Goal: Information Seeking & Learning: Learn about a topic

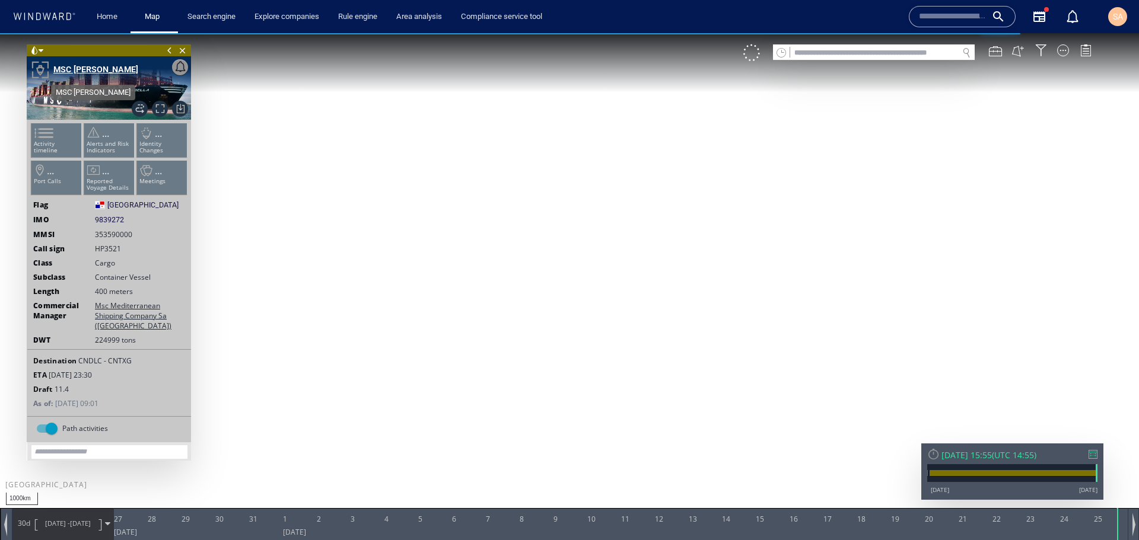
click at [110, 66] on div "MSC [PERSON_NAME]" at bounding box center [95, 69] width 85 height 14
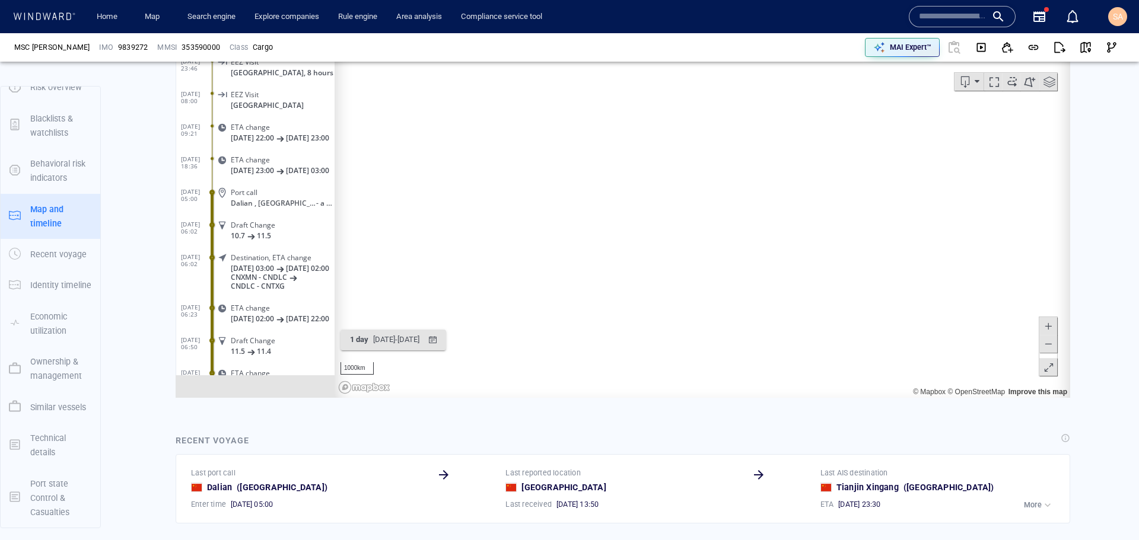
scroll to position [6864, 0]
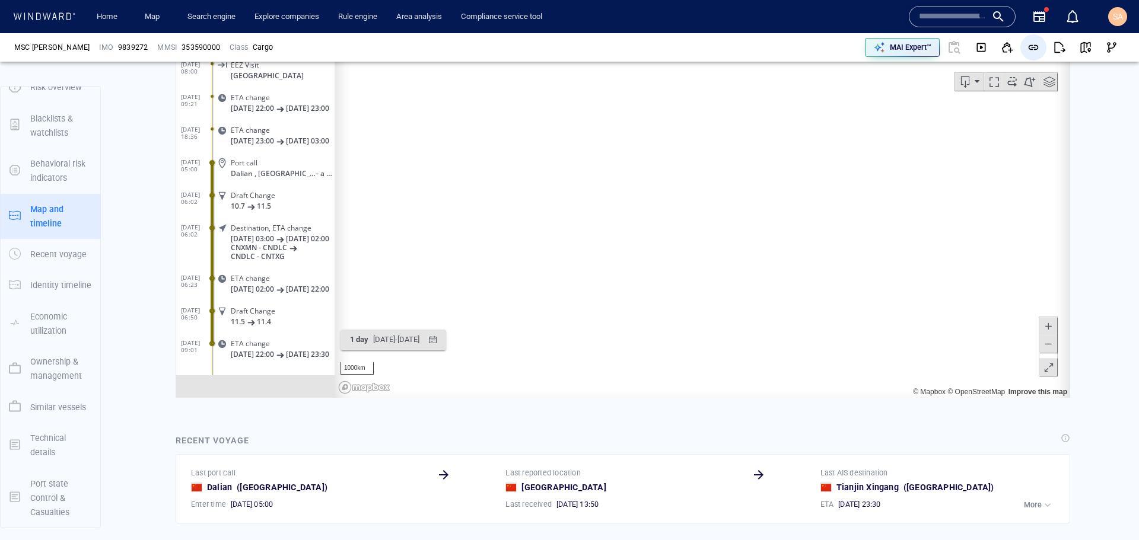
click at [1030, 47] on span "button" at bounding box center [1033, 48] width 12 height 12
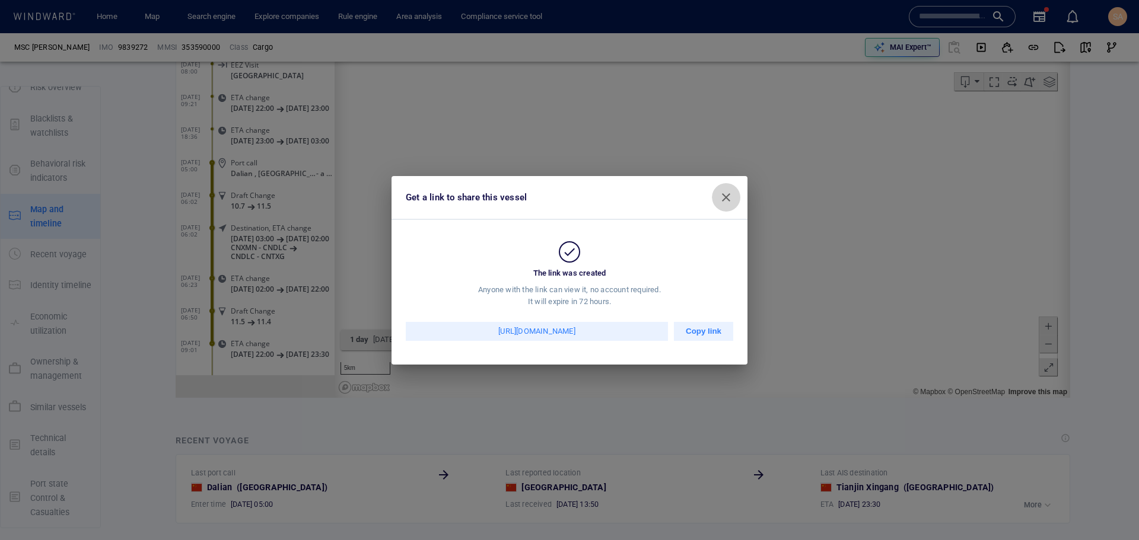
click at [734, 199] on button "button" at bounding box center [726, 197] width 28 height 28
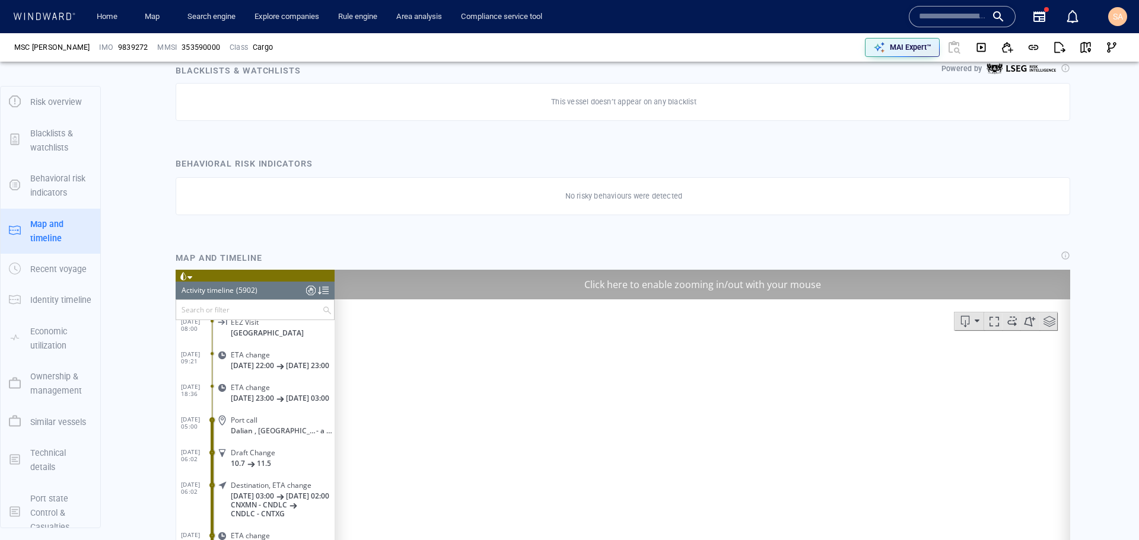
scroll to position [46, 0]
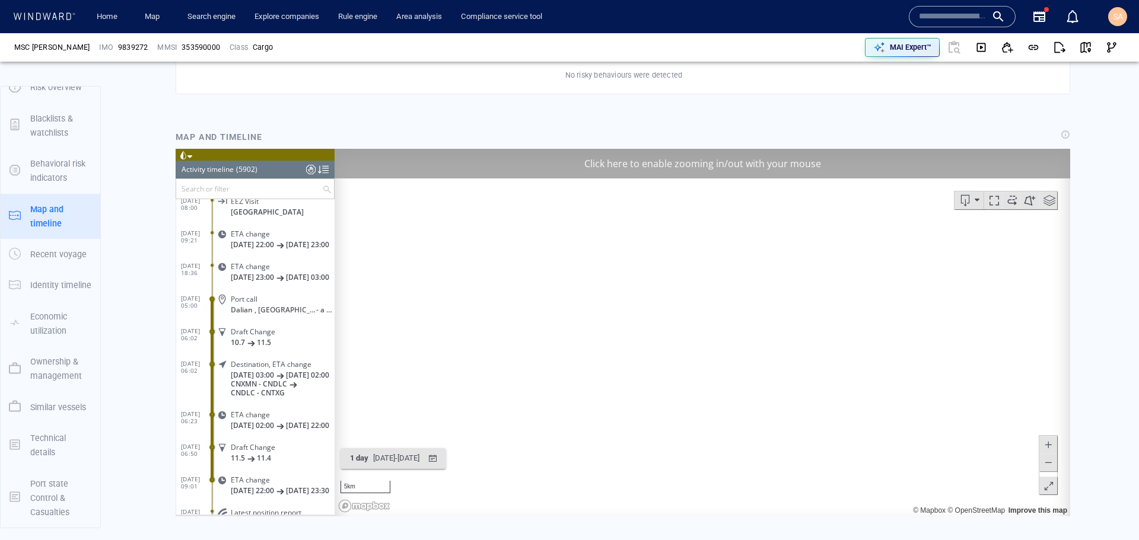
click at [768, 157] on div "Click here to enable zooming in/out with your mouse" at bounding box center [702, 163] width 735 height 30
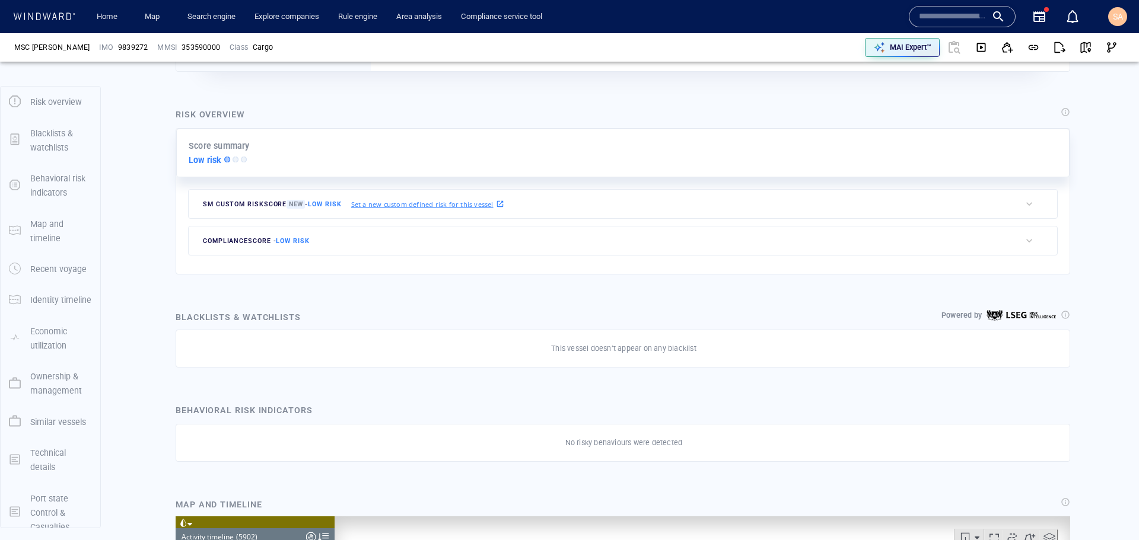
scroll to position [256, 0]
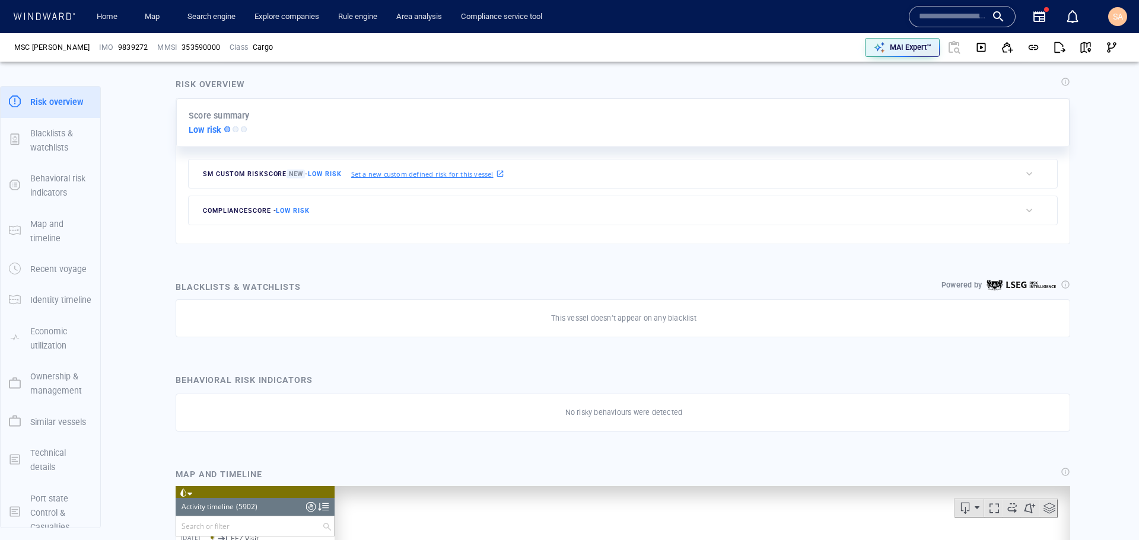
click at [285, 221] on div "compliance score - Low risk" at bounding box center [605, 210] width 832 height 28
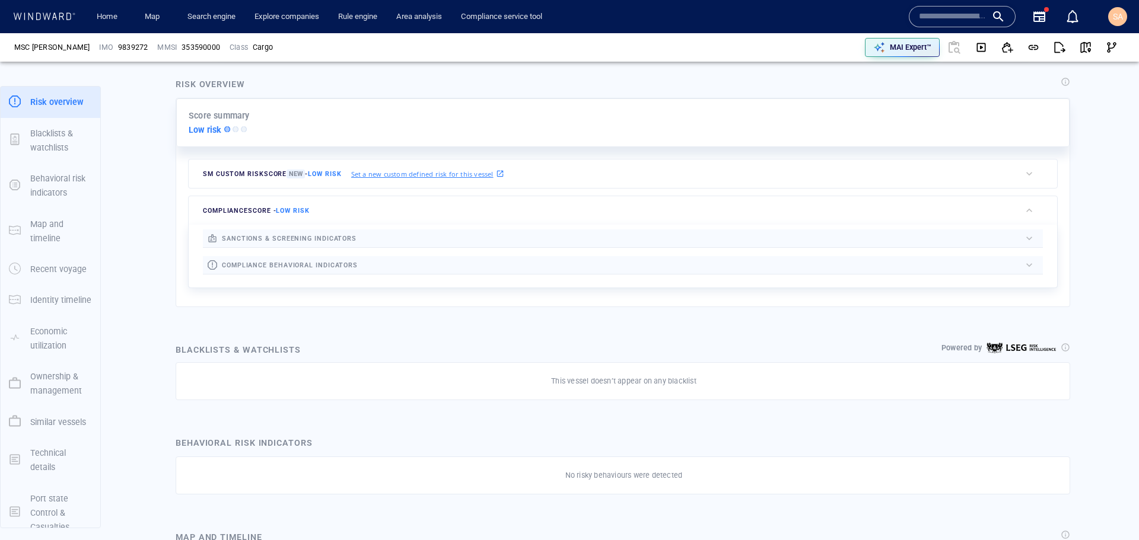
click at [317, 263] on span "compliance behavioral indicators" at bounding box center [290, 266] width 136 height 8
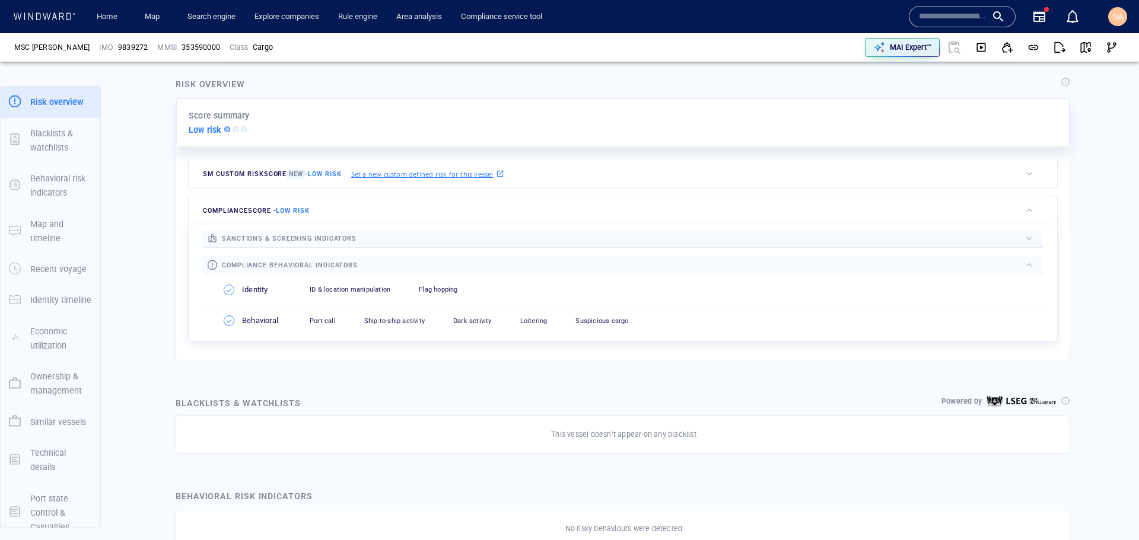
click at [324, 243] on div "sanctions & screening indicators" at bounding box center [288, 239] width 139 height 18
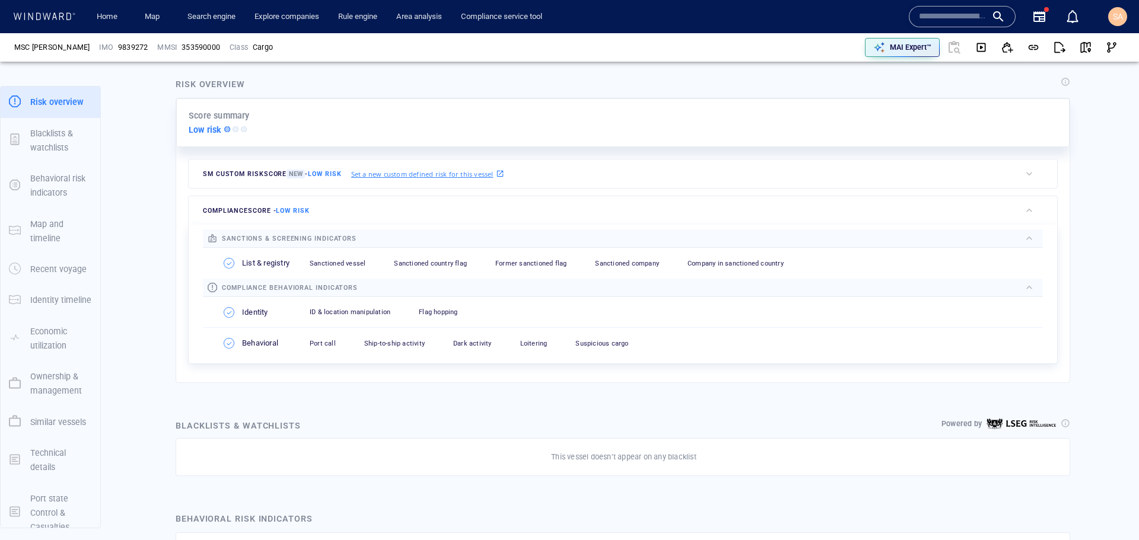
click at [40, 457] on p "Technical details" at bounding box center [61, 460] width 62 height 29
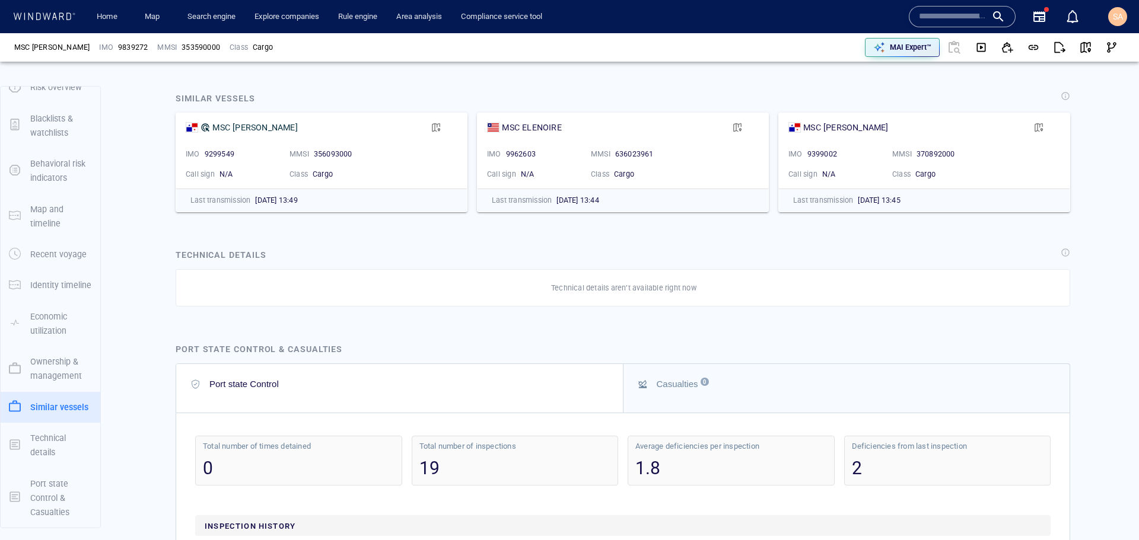
scroll to position [2416, 0]
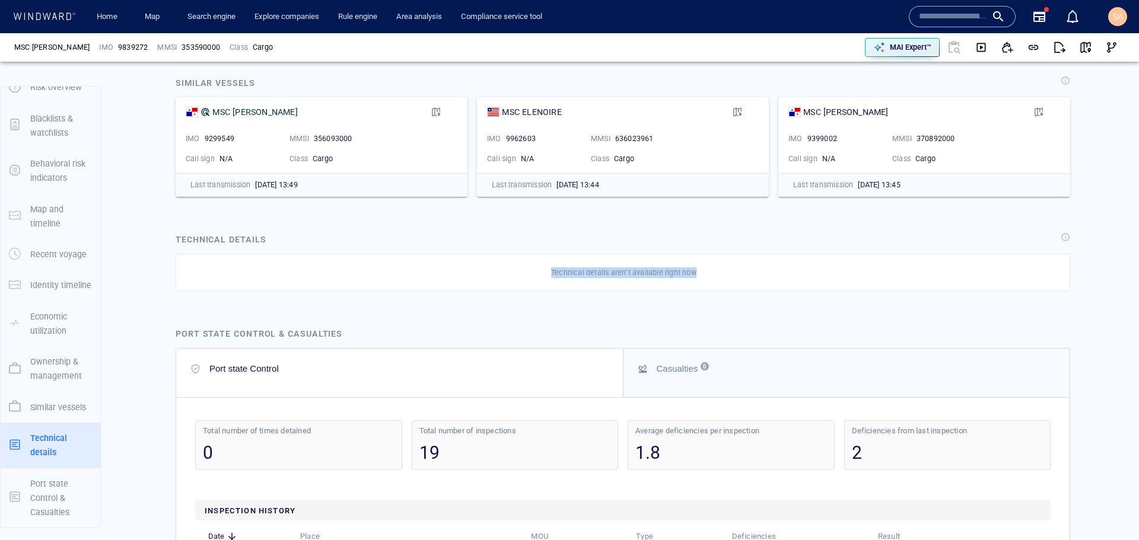
drag, startPoint x: 699, startPoint y: 285, endPoint x: 476, endPoint y: 291, distance: 223.1
click at [476, 291] on div "Technical details aren’t available right now" at bounding box center [623, 273] width 894 height 38
click at [528, 292] on div "Technical details aren’t available right now" at bounding box center [623, 273] width 894 height 38
click at [584, 278] on p "Technical details aren’t available right now" at bounding box center [623, 273] width 145 height 11
drag, startPoint x: 689, startPoint y: 282, endPoint x: 534, endPoint y: 284, distance: 154.8
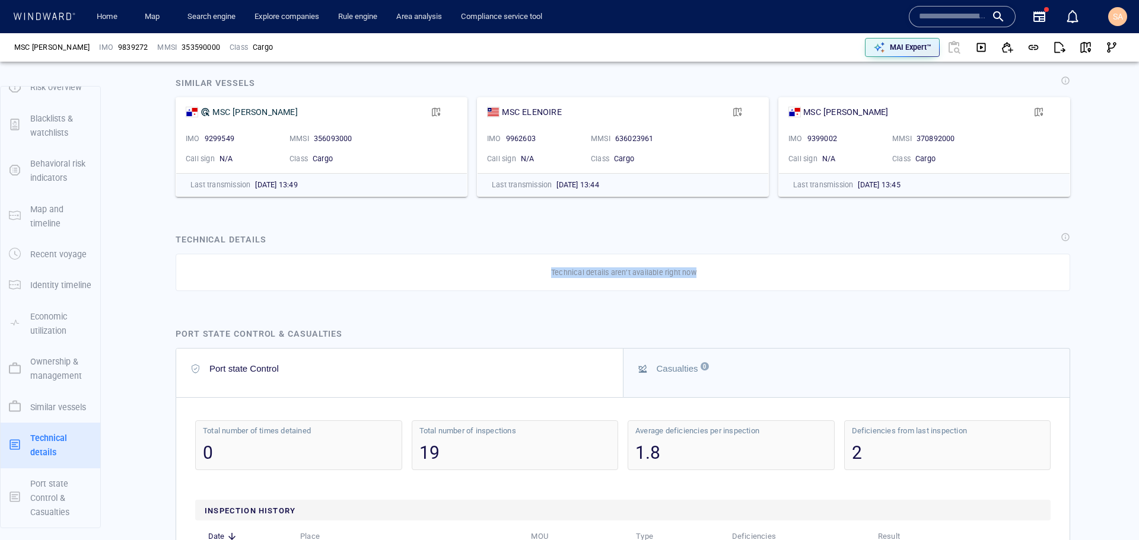
click at [534, 281] on div "Technical details aren’t available right now" at bounding box center [624, 272] width 870 height 15
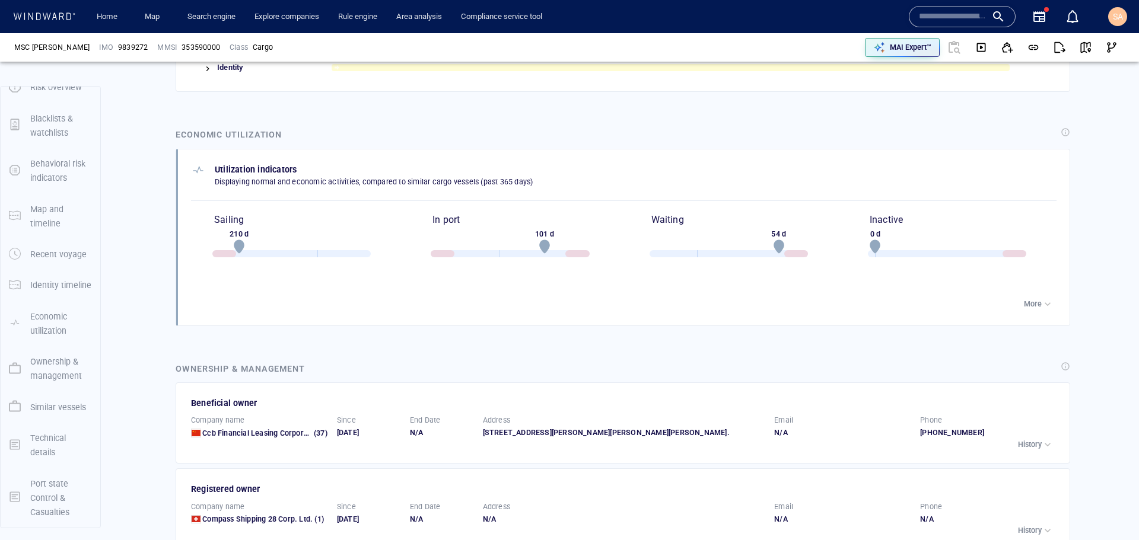
scroll to position [1170, 0]
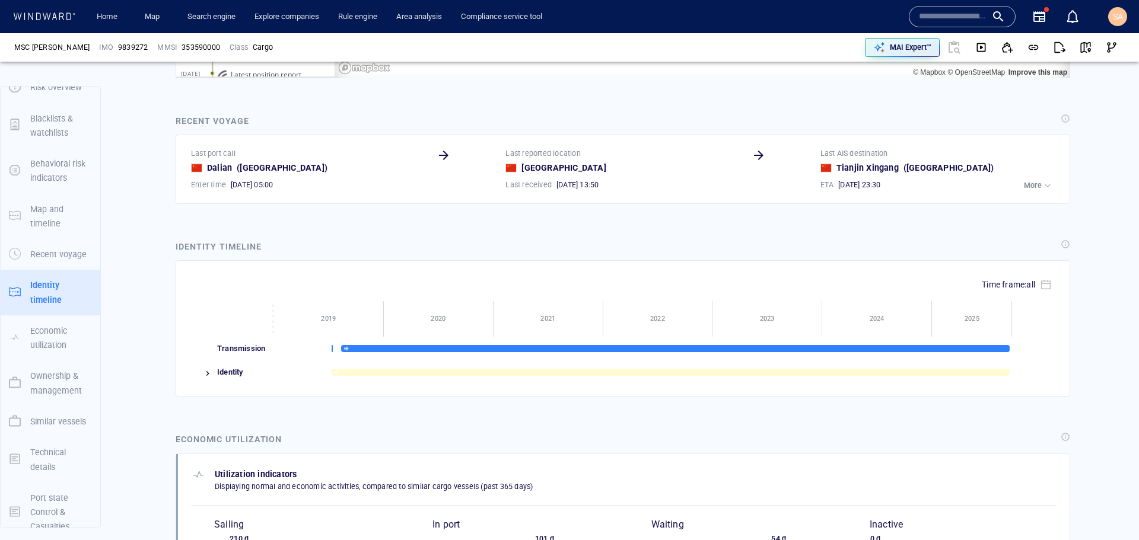
click at [980, 9] on input "text" at bounding box center [953, 17] width 68 height 18
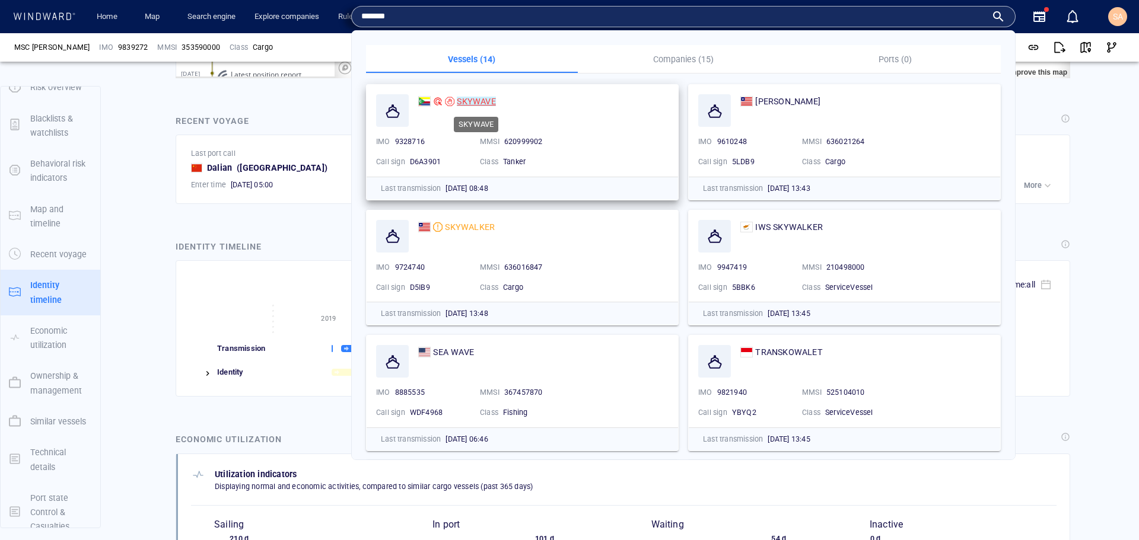
type input "*******"
click at [472, 101] on mark "SKYWAVE" at bounding box center [476, 101] width 39 height 9
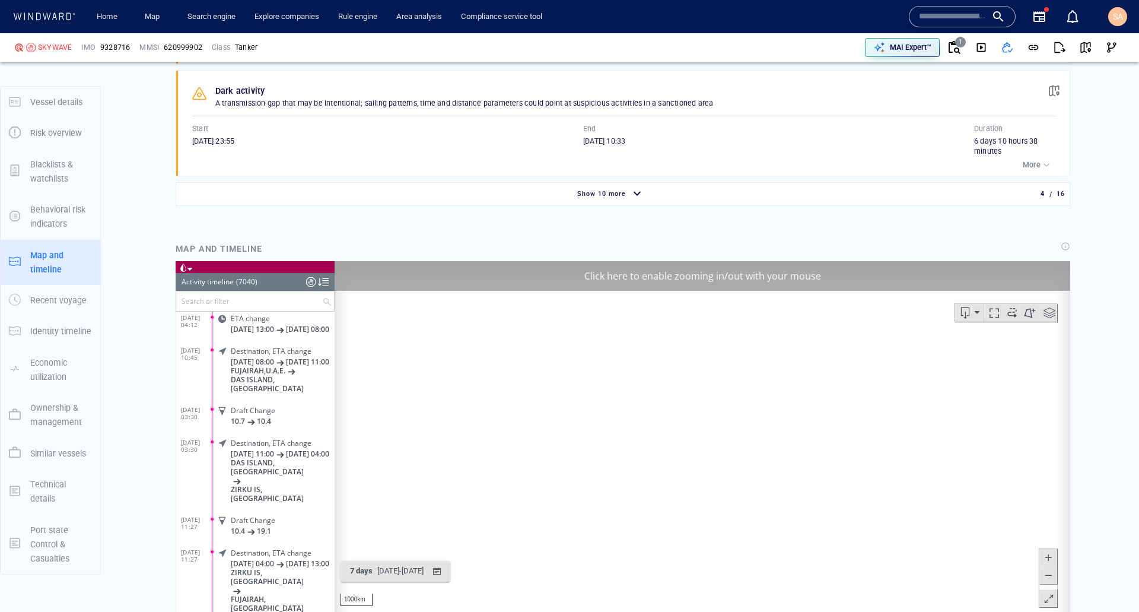
scroll to position [1424, 0]
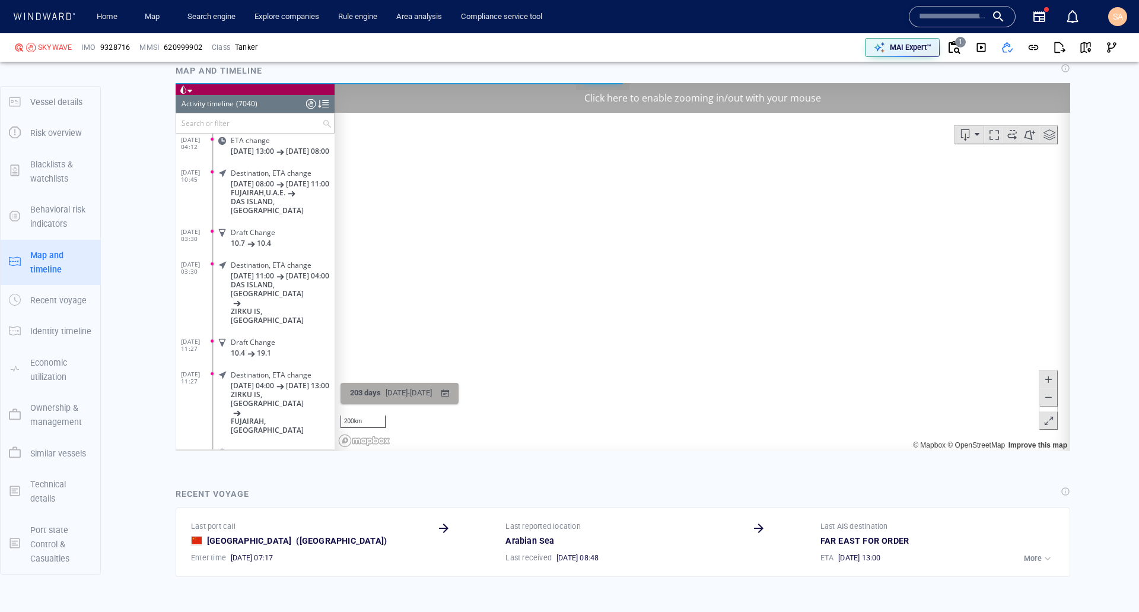
click at [454, 393] on div "button" at bounding box center [445, 392] width 17 height 17
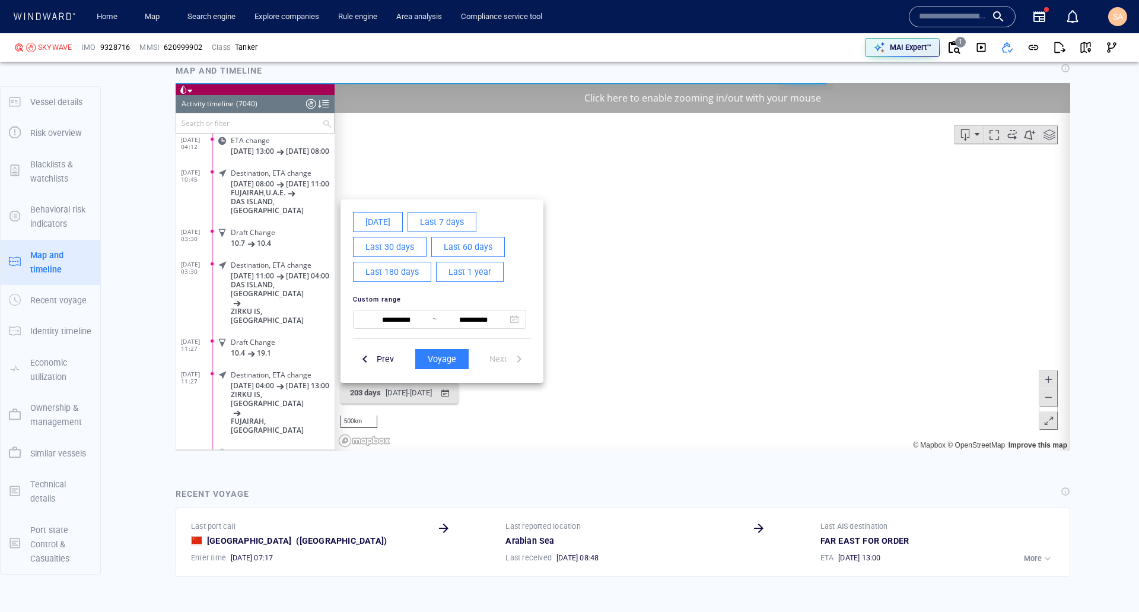
click at [482, 396] on div at bounding box center [623, 266] width 894 height 368
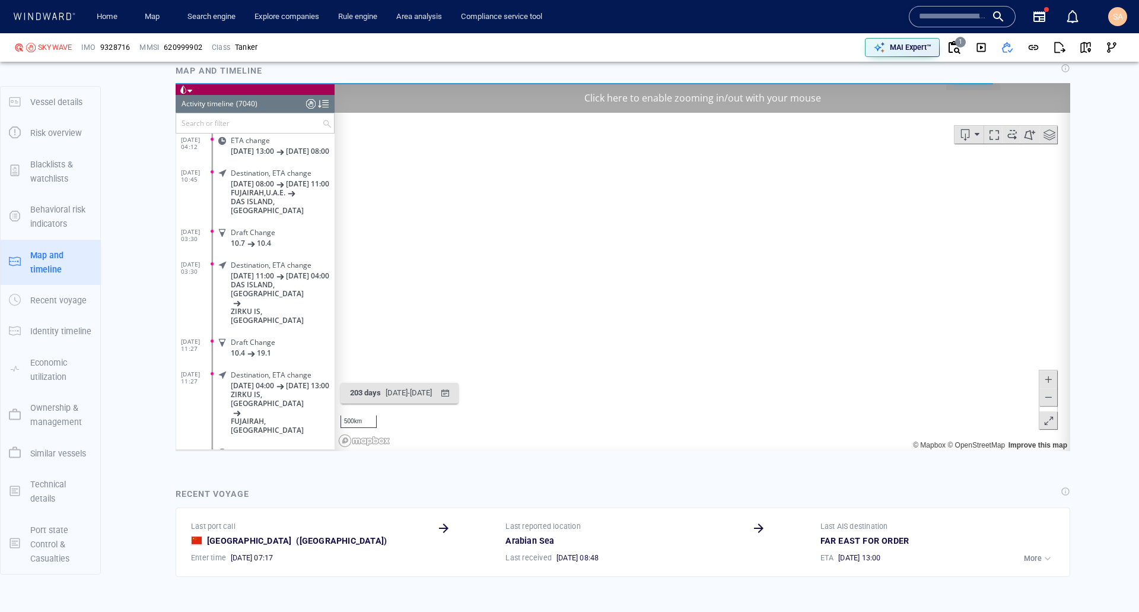
click at [585, 104] on div "Click here to enable zooming in/out with your mouse" at bounding box center [702, 97] width 735 height 30
